Goal: Ask a question

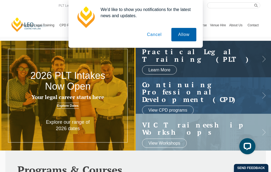
click at [178, 36] on button "Allow" at bounding box center [184, 34] width 25 height 13
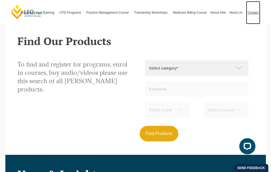
scroll to position [430, 0]
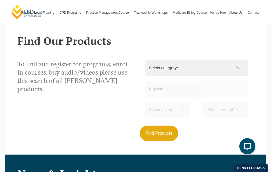
click at [183, 60] on select "Select category* Practical Legal Training Supervised Legal Trainees Workshops (…" at bounding box center [199, 68] width 109 height 16
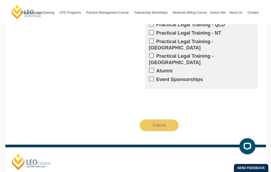
scroll to position [925, 0]
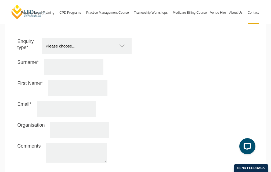
scroll to position [484, 0]
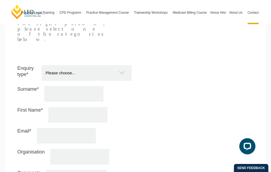
click at [105, 65] on select "Please choose... Practical Training Course (Onsite and Online) Supervised Legal…" at bounding box center [89, 73] width 95 height 16
click at [218, 114] on div "Enquiry type* Please choose... Practical Training Course (Onsite and Online) Su…" at bounding box center [135, 130] width 245 height 130
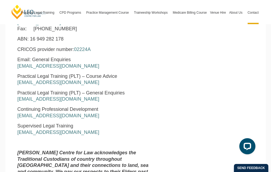
scroll to position [248, 0]
